Goal: Task Accomplishment & Management: Manage account settings

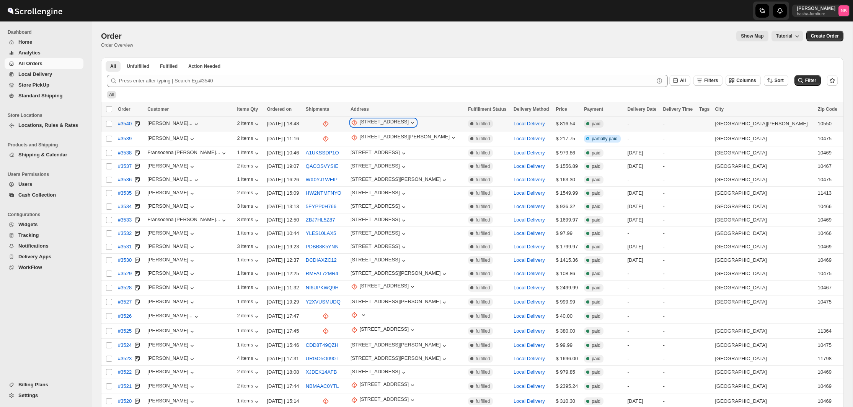
click at [388, 121] on div "[STREET_ADDRESS]" at bounding box center [384, 123] width 49 height 8
click at [384, 160] on span "Update manually" at bounding box center [393, 164] width 41 height 8
select select "US"
select select "[US_STATE]"
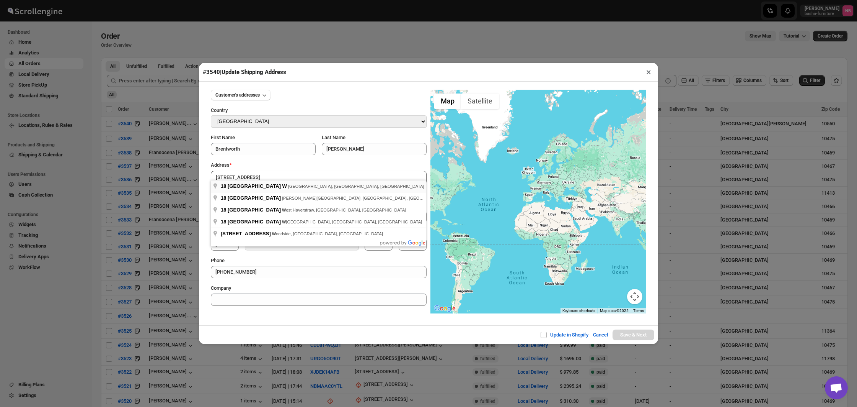
type input "[STREET_ADDRESS]"
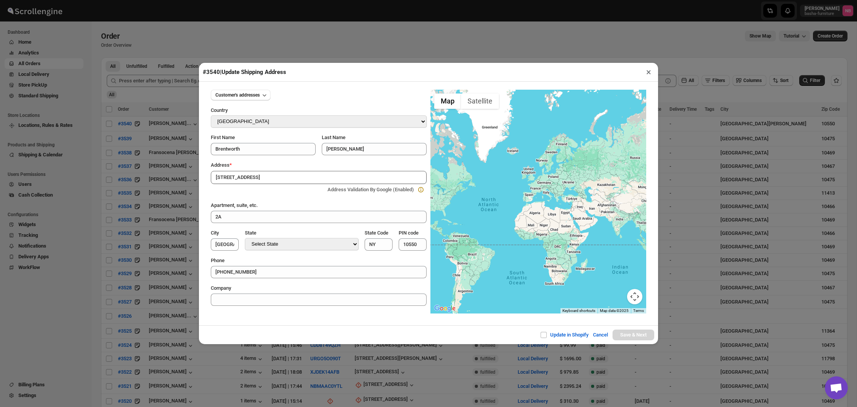
type input "[GEOGRAPHIC_DATA]"
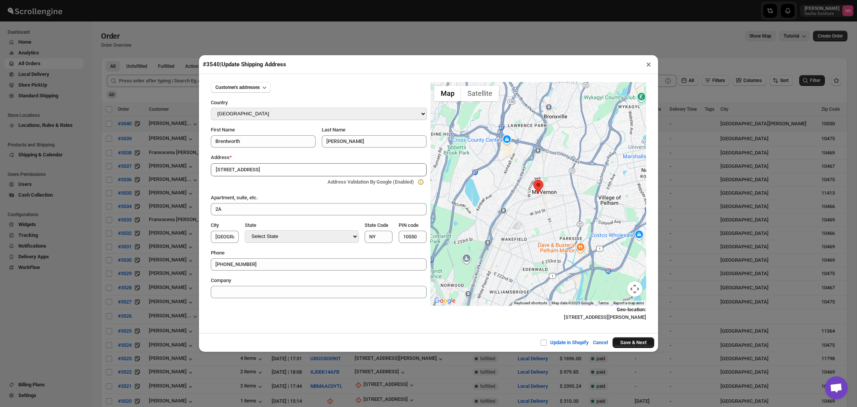
click at [627, 341] on button "Save & Next" at bounding box center [634, 342] width 42 height 11
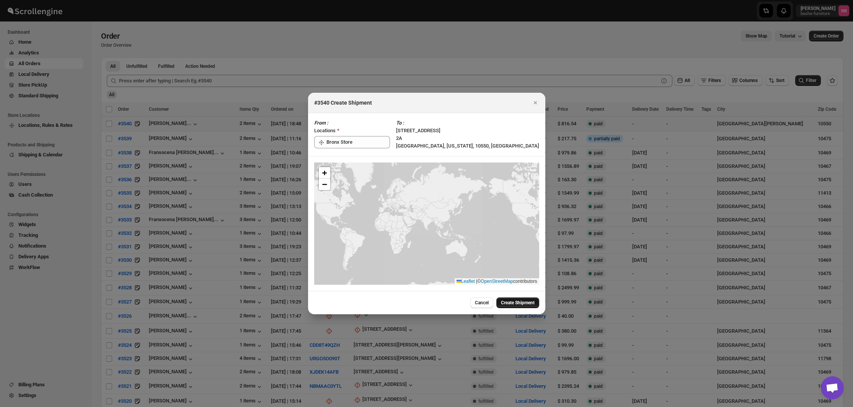
click at [509, 305] on button "Create Shipment" at bounding box center [518, 302] width 43 height 11
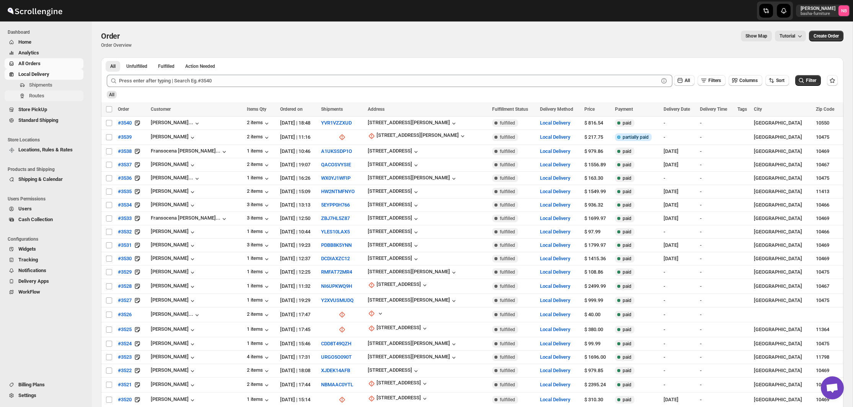
click at [62, 93] on span "Routes" at bounding box center [55, 96] width 53 height 8
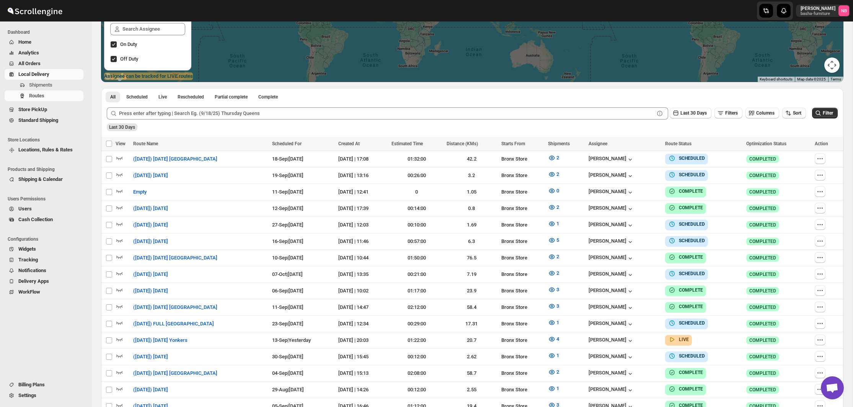
scroll to position [180, 0]
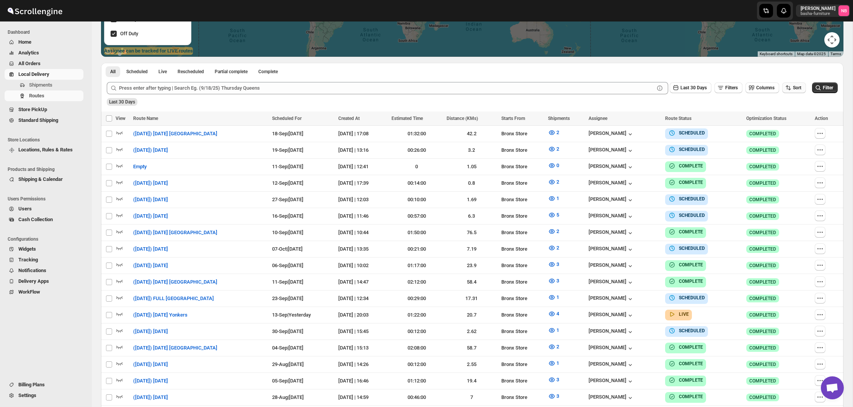
click at [800, 85] on span "Sort" at bounding box center [797, 87] width 8 height 5
click at [787, 128] on div "Due Date" at bounding box center [781, 129] width 20 height 8
click at [687, 88] on span "Last 30 Days" at bounding box center [694, 87] width 26 height 5
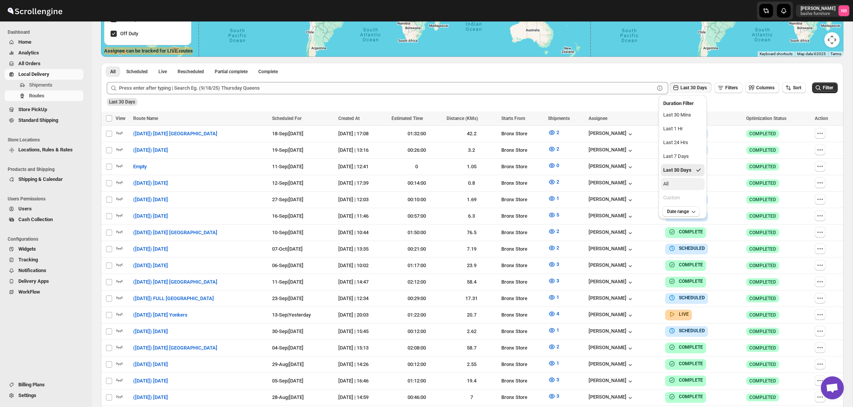
click at [687, 188] on button "All" at bounding box center [683, 184] width 44 height 12
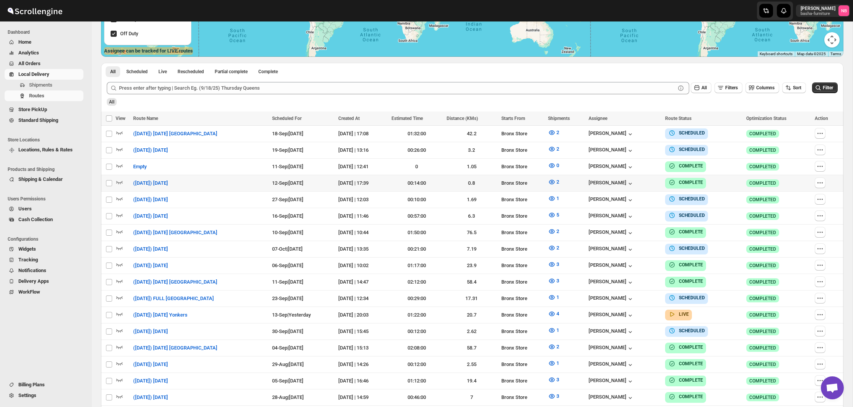
click at [826, 91] on span "Filter" at bounding box center [828, 88] width 10 height 6
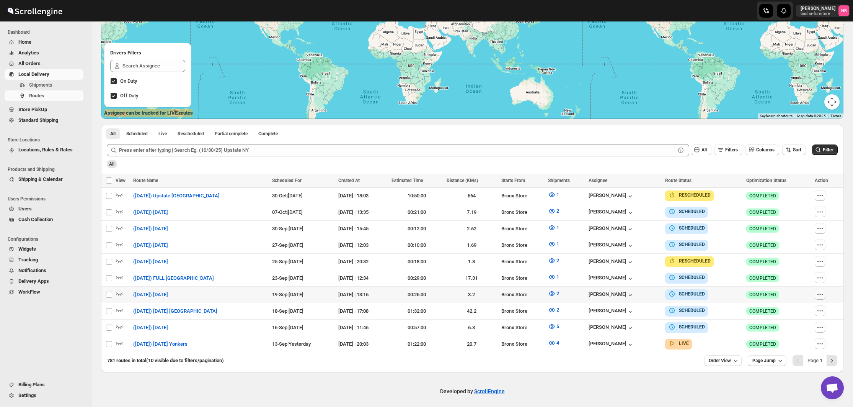
click at [816, 293] on button "button" at bounding box center [820, 294] width 11 height 11
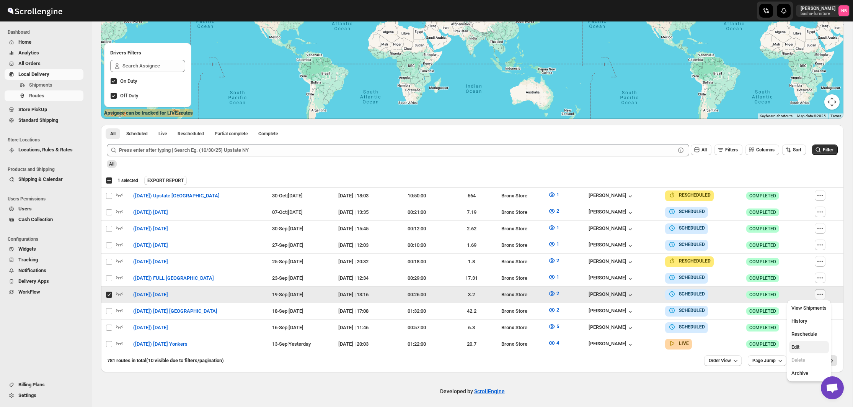
click at [799, 346] on span "Edit" at bounding box center [796, 347] width 8 height 6
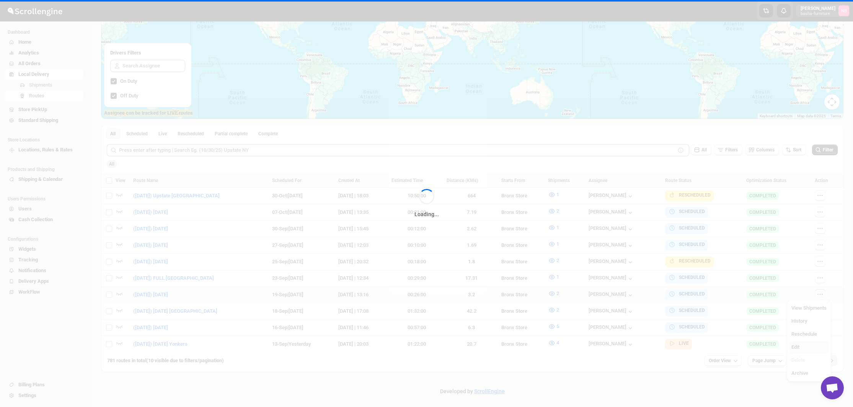
checkbox input "false"
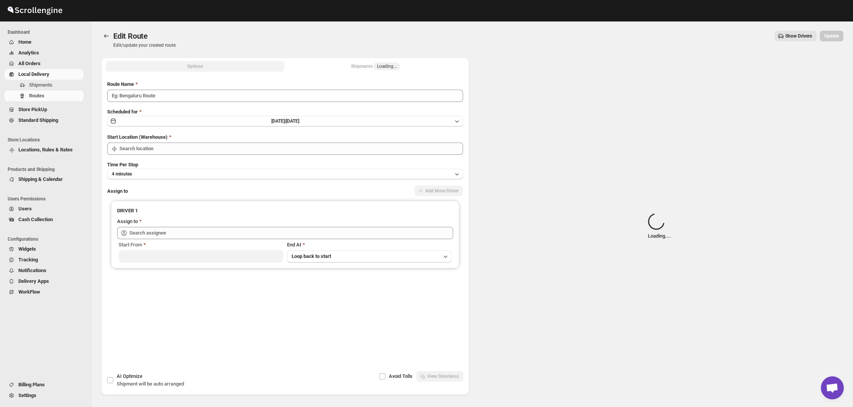
type input "([DATE]) [DATE]"
type input "Bronx Store"
type input "[PERSON_NAME] ([EMAIL_ADDRESS][DOMAIN_NAME])"
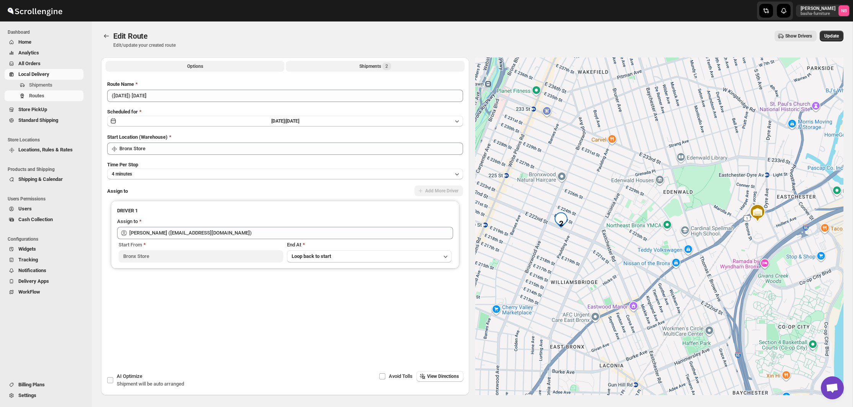
click at [363, 69] on div "Shipments 2" at bounding box center [375, 66] width 32 height 8
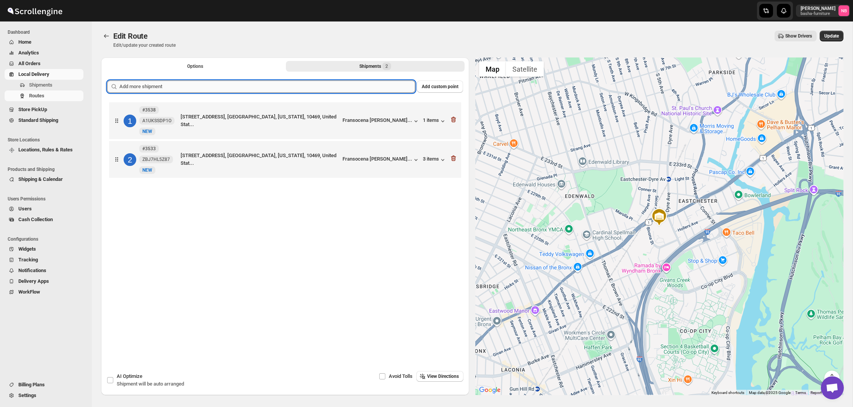
click at [358, 87] on input "text" at bounding box center [267, 86] width 296 height 12
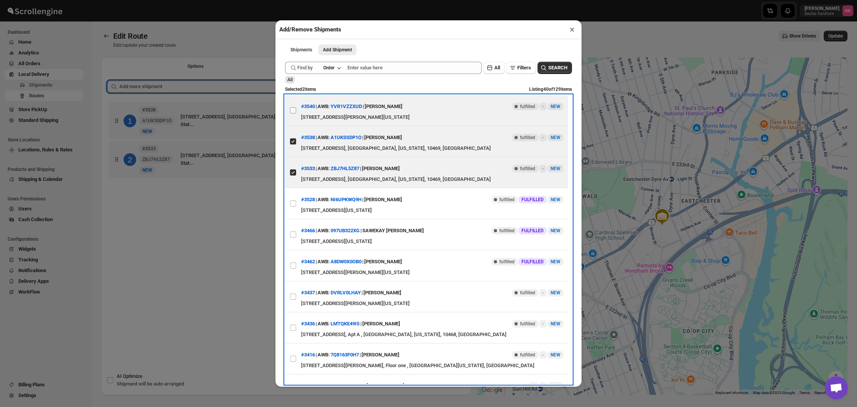
click at [296, 107] on label "View details for 68c6eb108f29d9ce0bedada1" at bounding box center [293, 110] width 16 height 31
click at [296, 107] on input "View details for 68c6eb108f29d9ce0bedada1" at bounding box center [293, 110] width 6 height 6
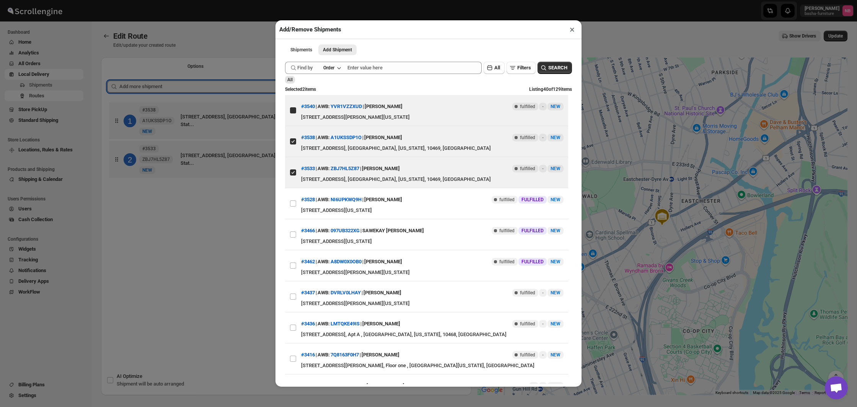
checkbox input "true"
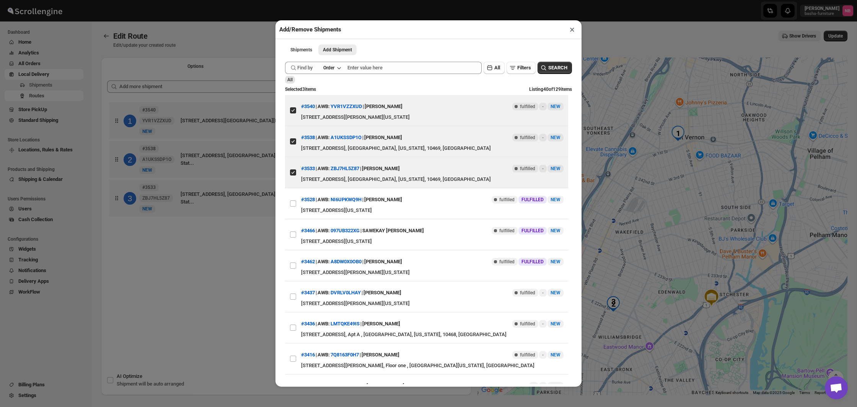
click at [229, 262] on div "Add/Remove Shipments × Shipments Add Shipment More views Shipments Add Shipment…" at bounding box center [428, 203] width 857 height 407
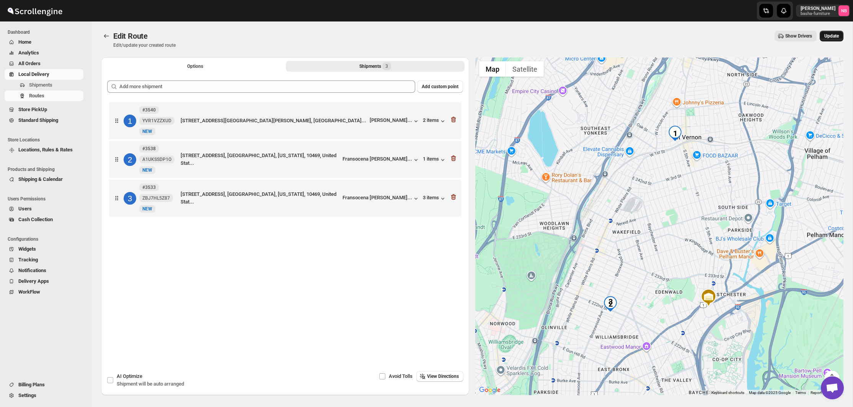
click at [834, 35] on span "Update" at bounding box center [832, 36] width 15 height 6
